Goal: Information Seeking & Learning: Learn about a topic

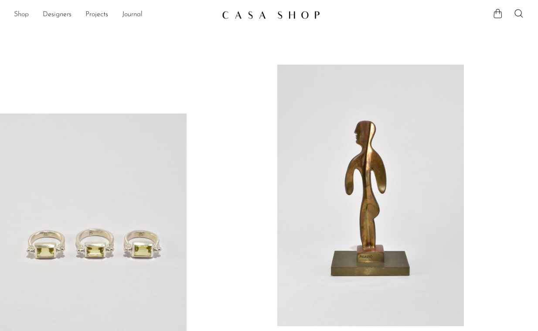
click at [28, 14] on link "Shop" at bounding box center [21, 14] width 15 height 11
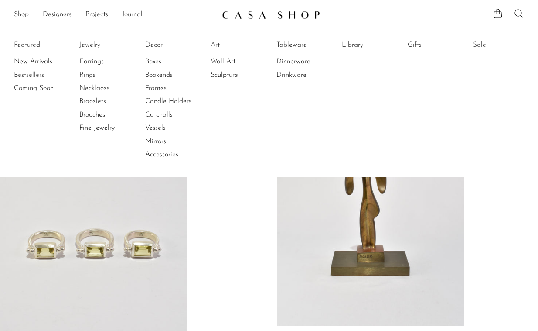
click at [220, 47] on link "Art" at bounding box center [243, 45] width 65 height 10
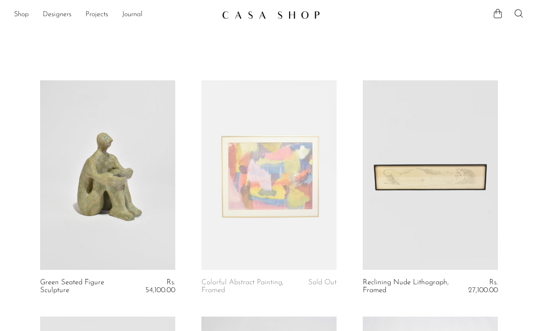
click at [379, 169] on link at bounding box center [430, 174] width 135 height 189
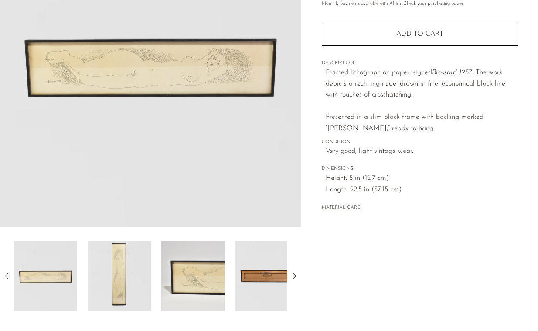
scroll to position [237, 0]
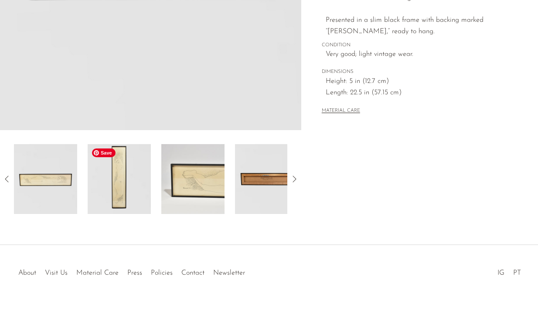
click at [136, 191] on img at bounding box center [119, 179] width 63 height 70
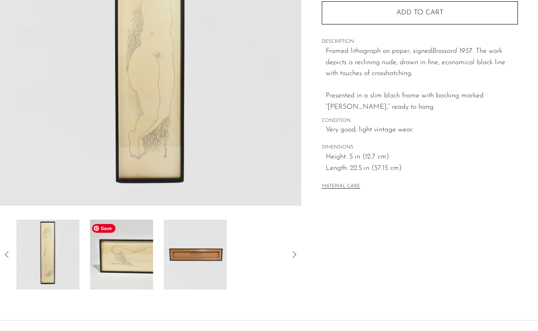
scroll to position [0, 0]
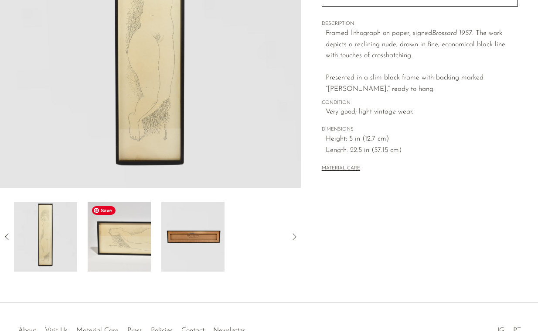
click at [125, 233] on img at bounding box center [119, 237] width 63 height 70
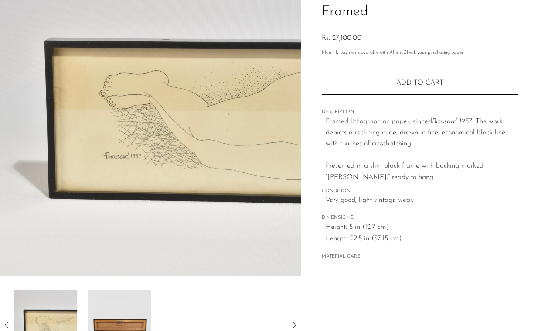
scroll to position [89, 0]
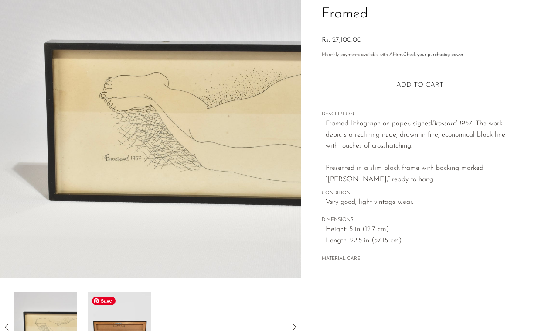
click at [114, 298] on span "Save" at bounding box center [104, 300] width 24 height 9
click at [126, 315] on img at bounding box center [119, 327] width 63 height 70
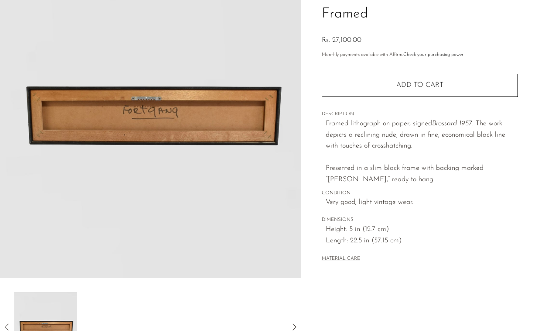
click at [108, 147] on img at bounding box center [150, 114] width 301 height 327
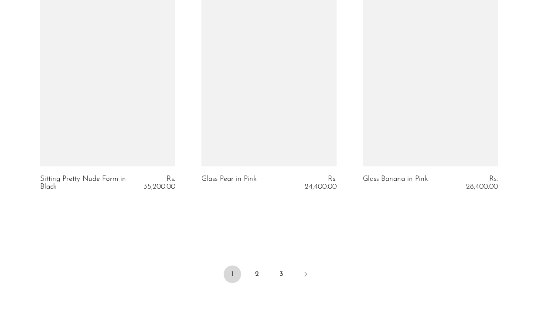
scroll to position [2786, 0]
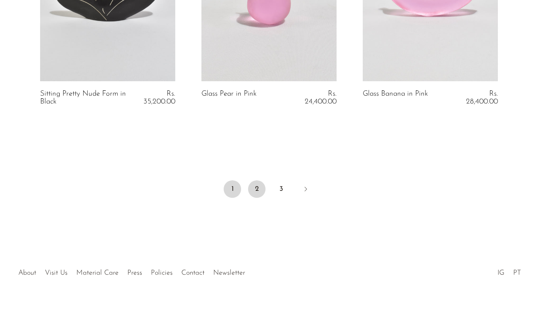
click at [260, 187] on link "2" at bounding box center [256, 188] width 17 height 17
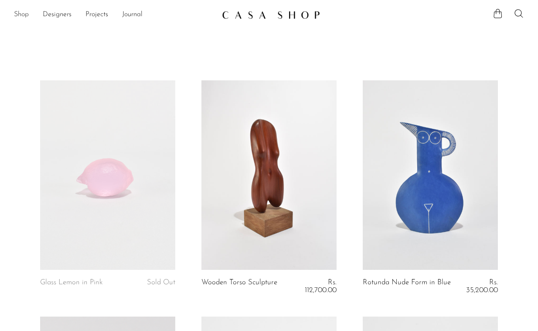
click at [17, 14] on link "Shop" at bounding box center [21, 14] width 15 height 11
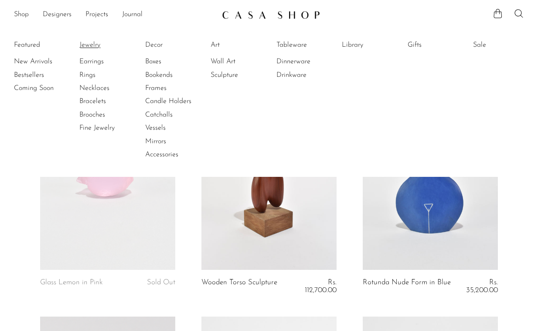
click at [84, 45] on link "Jewelry" at bounding box center [111, 45] width 65 height 10
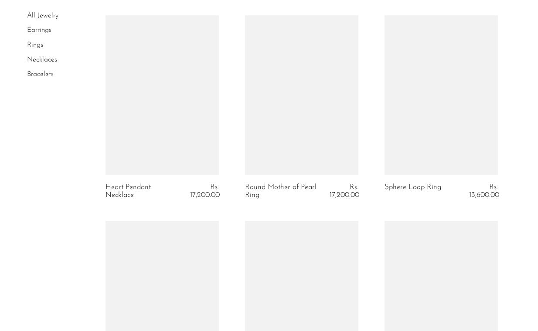
scroll to position [1573, 0]
